Goal: Complete application form: Complete application form

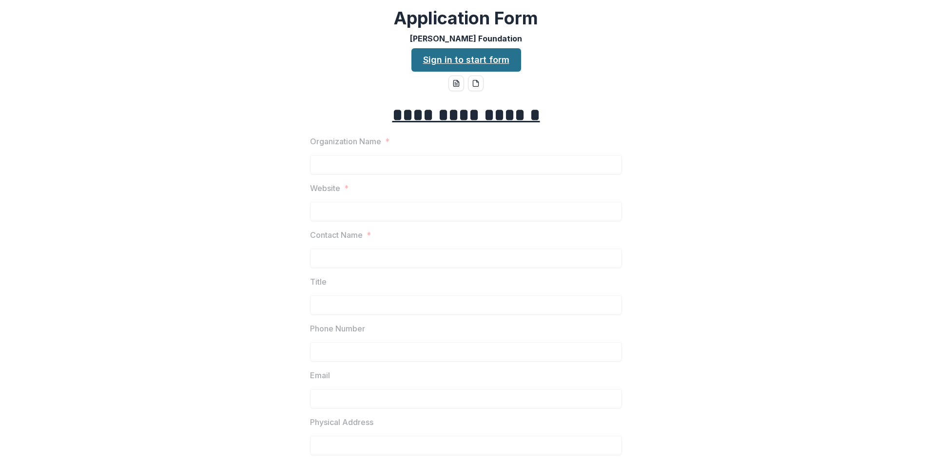
click at [430, 58] on link "Sign in to start form" at bounding box center [466, 59] width 110 height 23
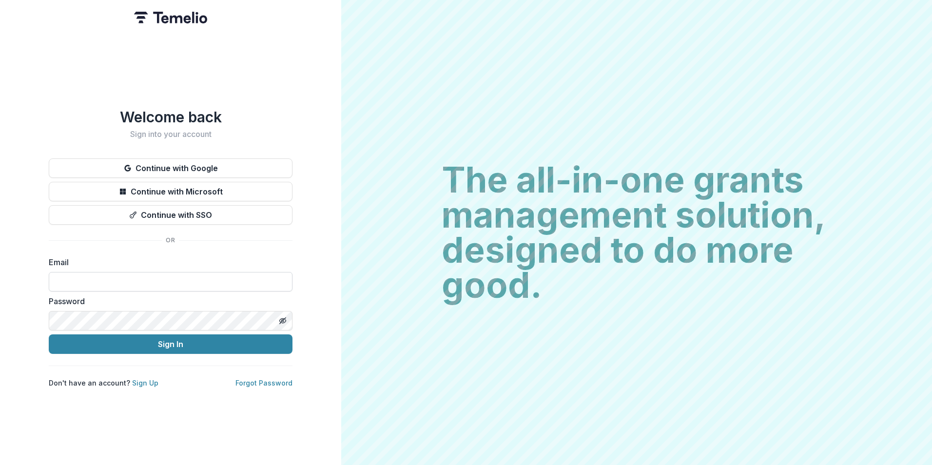
click at [142, 272] on input at bounding box center [171, 281] width 244 height 19
type input "**********"
click at [213, 162] on button "Continue with Google" at bounding box center [171, 167] width 244 height 19
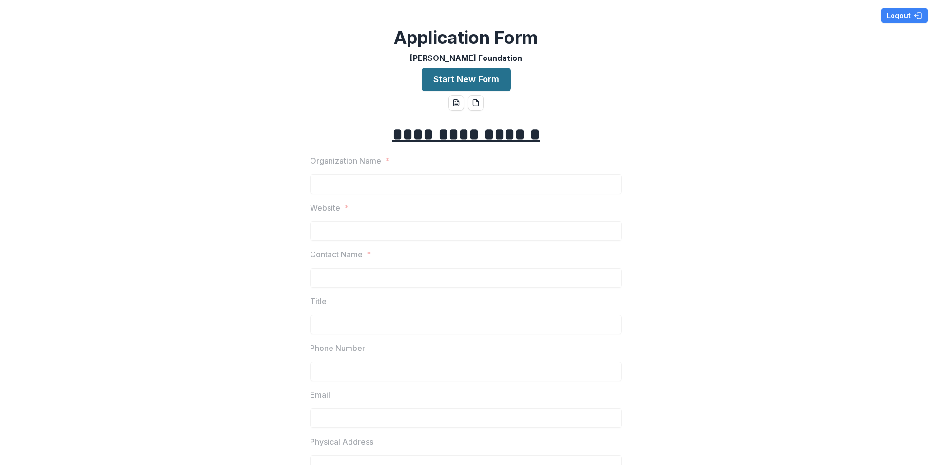
click at [475, 80] on button "Start New Form" at bounding box center [466, 79] width 89 height 23
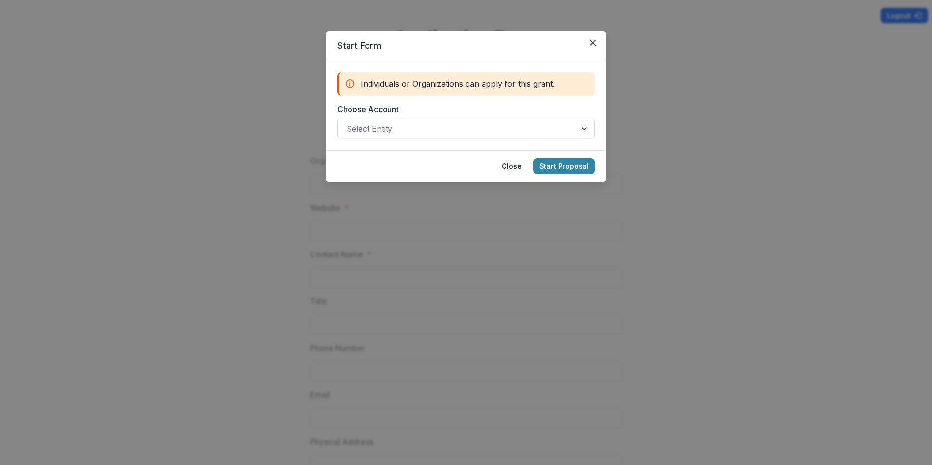
click at [485, 129] on div at bounding box center [457, 129] width 221 height 14
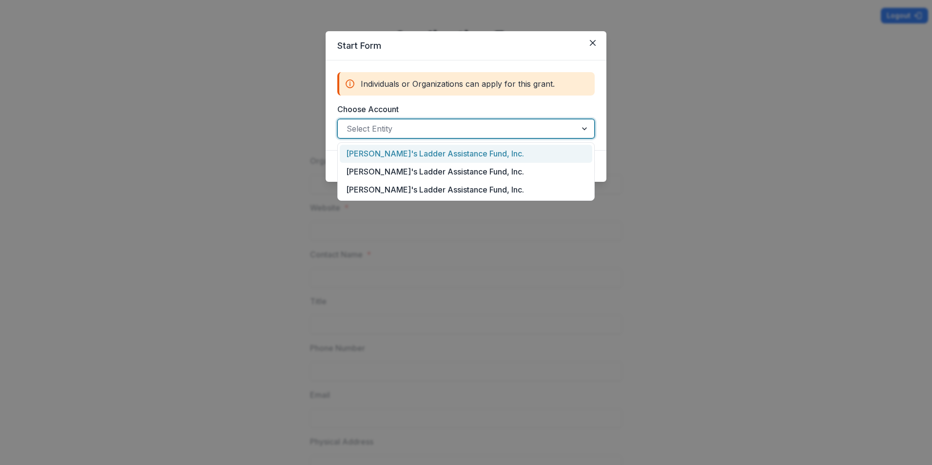
click at [485, 155] on div "[PERSON_NAME]'s Ladder Assistance Fund, Inc." at bounding box center [466, 154] width 252 height 18
click at [583, 131] on div at bounding box center [575, 128] width 37 height 19
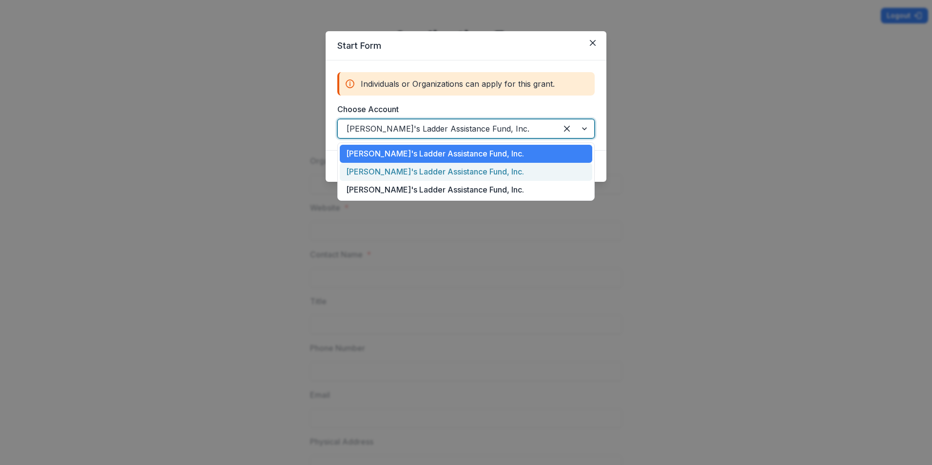
click at [501, 173] on div "[PERSON_NAME]'s Ladder Assistance Fund, Inc." at bounding box center [466, 172] width 252 height 18
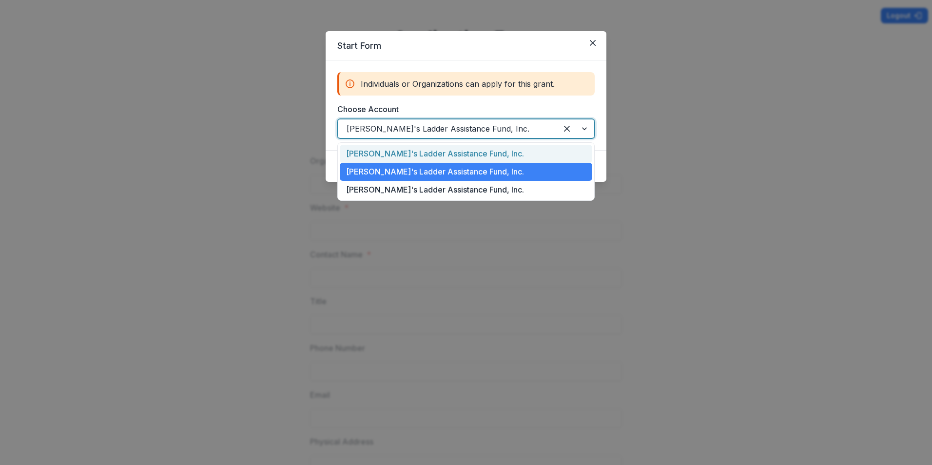
click at [590, 127] on div at bounding box center [575, 128] width 37 height 19
click at [486, 159] on div "[PERSON_NAME]'s Ladder Assistance Fund, Inc." at bounding box center [466, 154] width 252 height 18
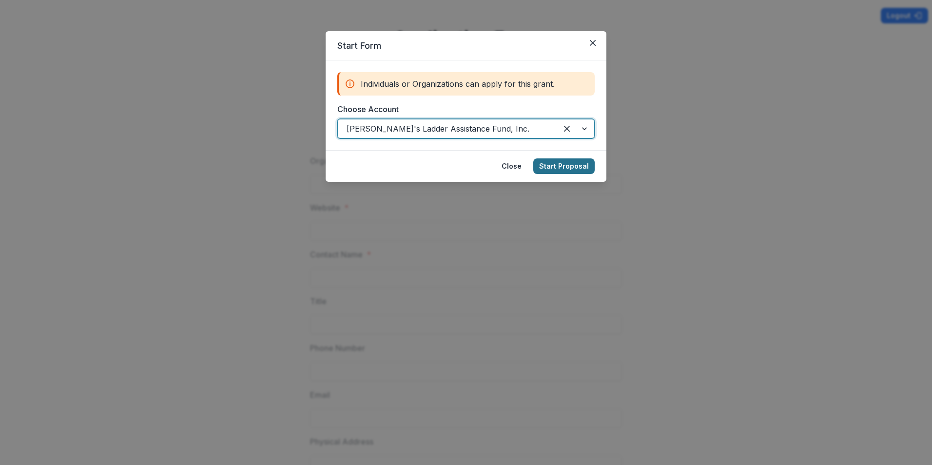
click at [573, 170] on button "Start Proposal" at bounding box center [563, 166] width 61 height 16
